Goal: Transaction & Acquisition: Purchase product/service

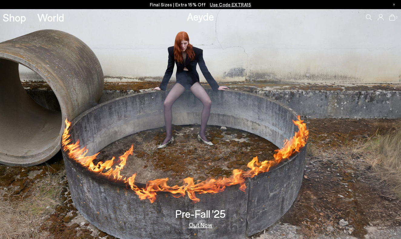
click at [226, 5] on span "Use Code EXTRA15" at bounding box center [230, 4] width 41 height 5
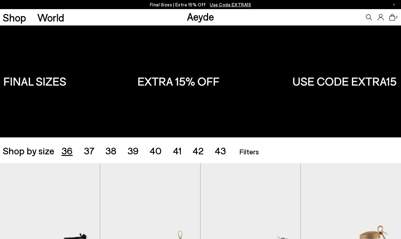
click at [64, 149] on span "36" at bounding box center [67, 151] width 11 height 12
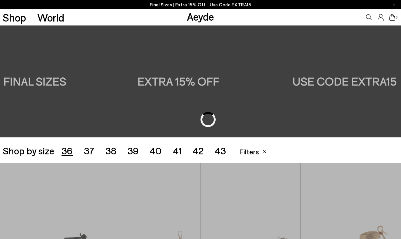
scroll to position [112, 0]
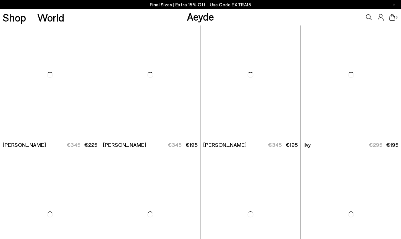
scroll to position [291, 0]
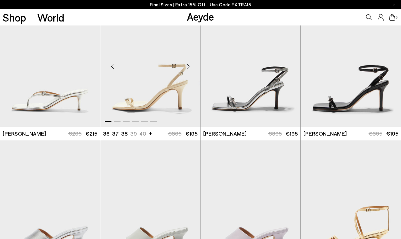
scroll to position [587, 0]
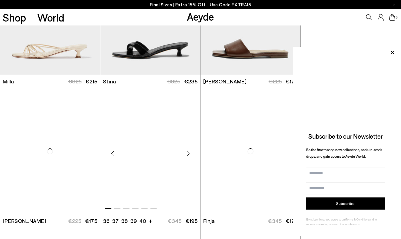
scroll to position [1693, 0]
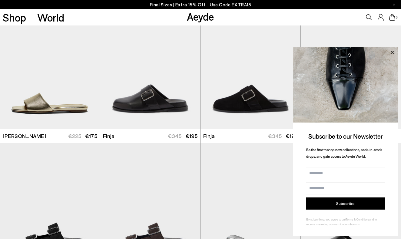
click at [392, 52] on icon at bounding box center [392, 52] width 3 height 3
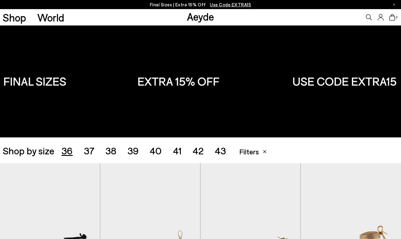
scroll to position [0, 0]
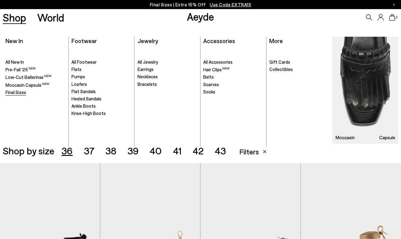
click at [18, 92] on span "Final Sizes" at bounding box center [15, 91] width 21 height 5
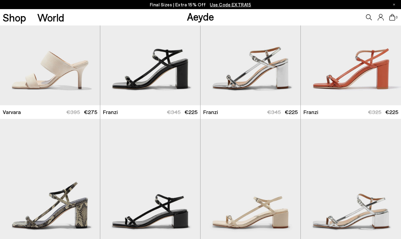
scroll to position [1312, 0]
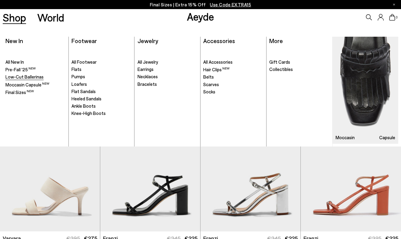
click at [33, 77] on span "Low-Cut Ballerinas" at bounding box center [24, 76] width 38 height 5
